Goal: Navigation & Orientation: Find specific page/section

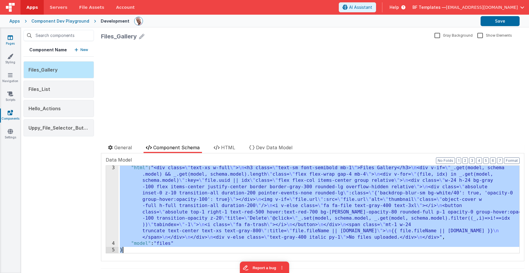
click at [14, 38] on link "Pages" at bounding box center [10, 41] width 21 height 12
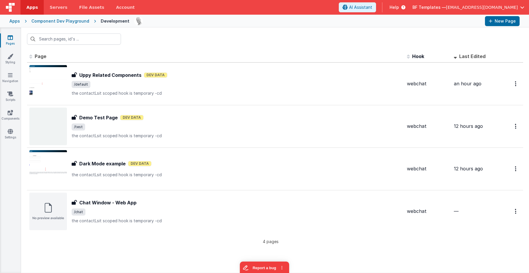
click at [10, 38] on icon at bounding box center [10, 38] width 5 height 6
click at [68, 24] on div "Apps Component Dev Playground Development New Page" at bounding box center [264, 21] width 529 height 13
click at [69, 21] on div "Component Dev Playground" at bounding box center [60, 21] width 58 height 6
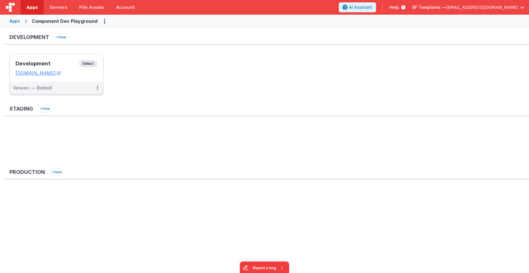
click at [91, 65] on span "Select" at bounding box center [88, 63] width 18 height 7
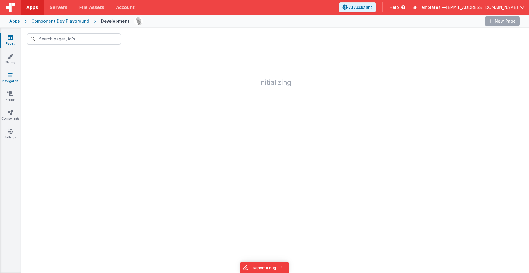
click at [9, 79] on link "Navigation" at bounding box center [10, 78] width 21 height 12
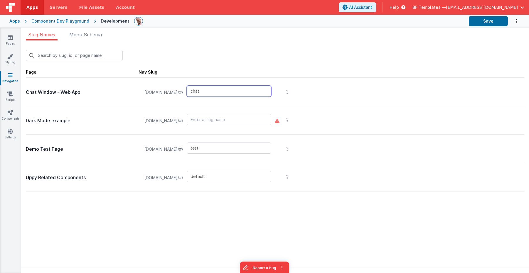
scroll to position [1, 0]
drag, startPoint x: 254, startPoint y: 91, endPoint x: 232, endPoint y: 90, distance: 22.3
click at [235, 90] on div "componentdevplayground.clientportal.cloud/#/ chat" at bounding box center [208, 92] width 134 height 22
click at [208, 69] on span "Page Nav Slug" at bounding box center [275, 72] width 499 height 12
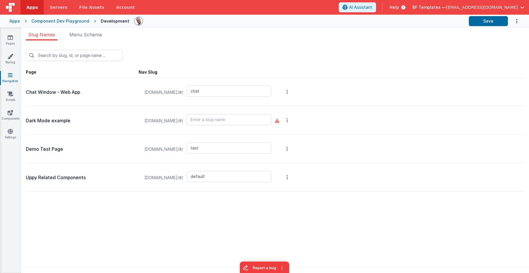
scroll to position [1, 0]
drag, startPoint x: 28, startPoint y: 120, endPoint x: 69, endPoint y: 119, distance: 40.5
click at [69, 119] on p "Dark Mode example" at bounding box center [82, 120] width 113 height 8
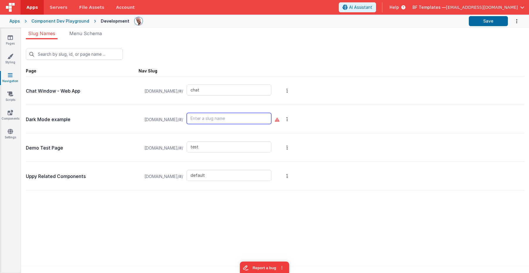
click at [263, 120] on input "text" at bounding box center [229, 118] width 85 height 11
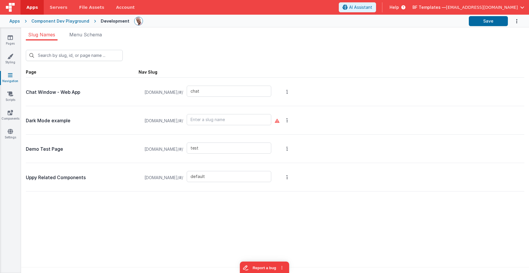
scroll to position [1, 0]
click at [21, 19] on div "Apps Component Dev Playground Development Save" at bounding box center [264, 21] width 529 height 13
